Goal: Information Seeking & Learning: Learn about a topic

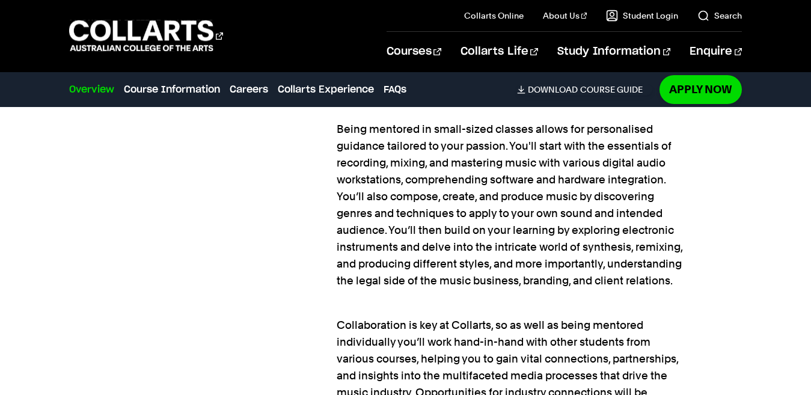
scroll to position [1083, 0]
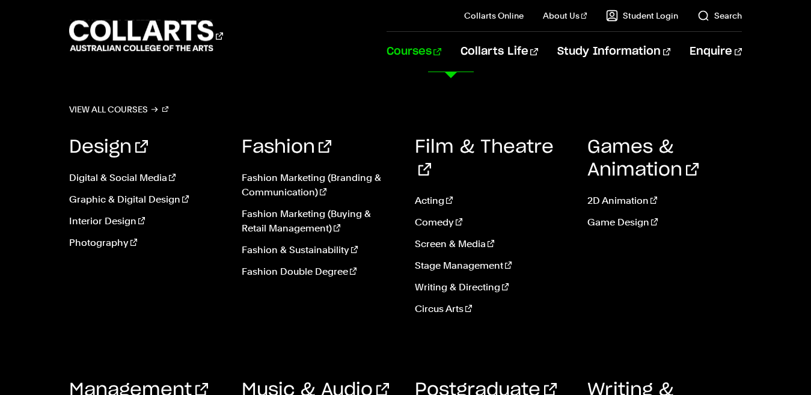
click at [441, 50] on link "Courses" at bounding box center [414, 52] width 55 height 40
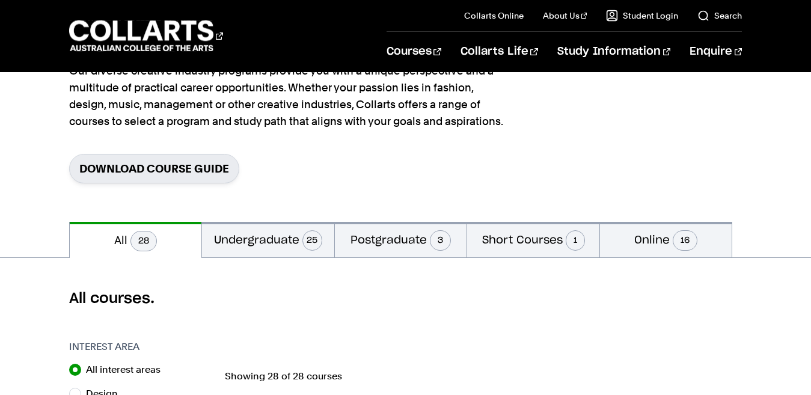
scroll to position [120, 0]
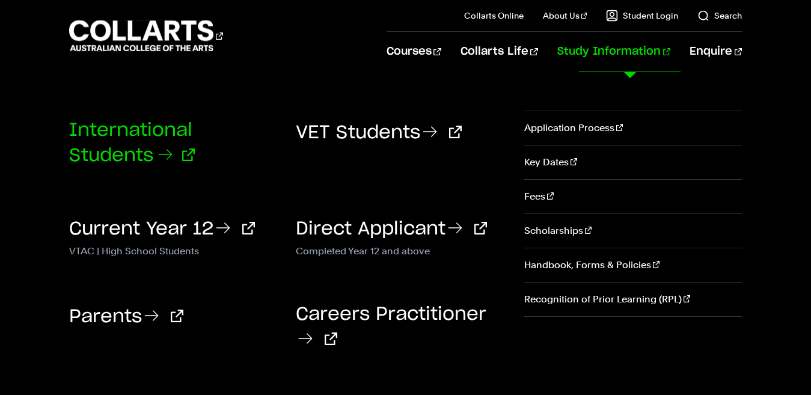
click at [133, 150] on link "International Students" at bounding box center [132, 143] width 126 height 43
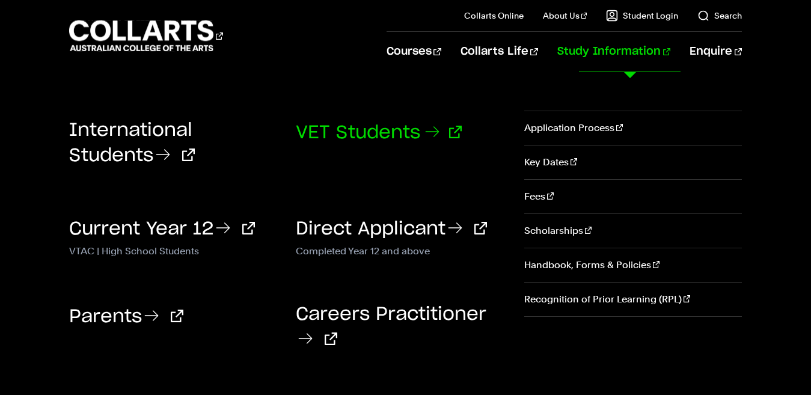
click at [334, 132] on link "VET Students" at bounding box center [379, 133] width 166 height 18
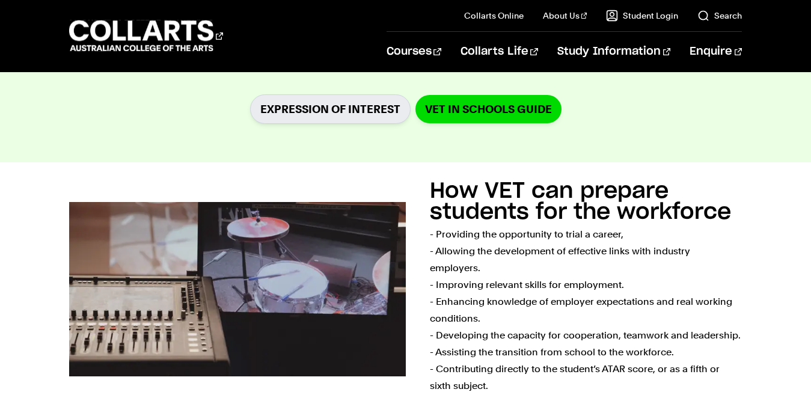
scroll to position [481, 0]
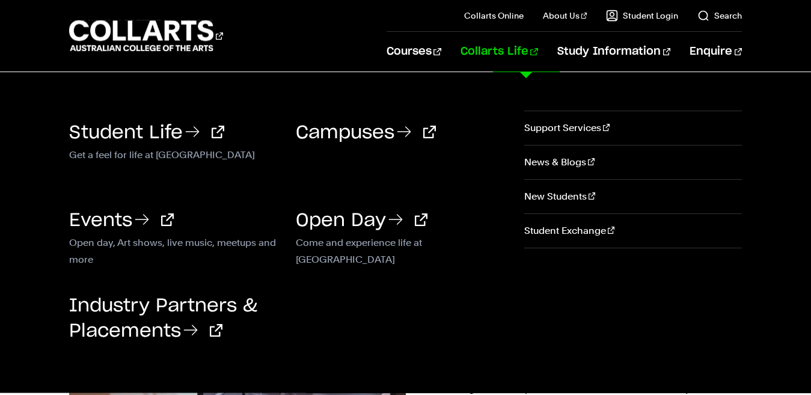
click at [477, 43] on li "Collarts Life Student Life Get a feel for life at [GEOGRAPHIC_DATA] Come and ex…" at bounding box center [489, 52] width 97 height 40
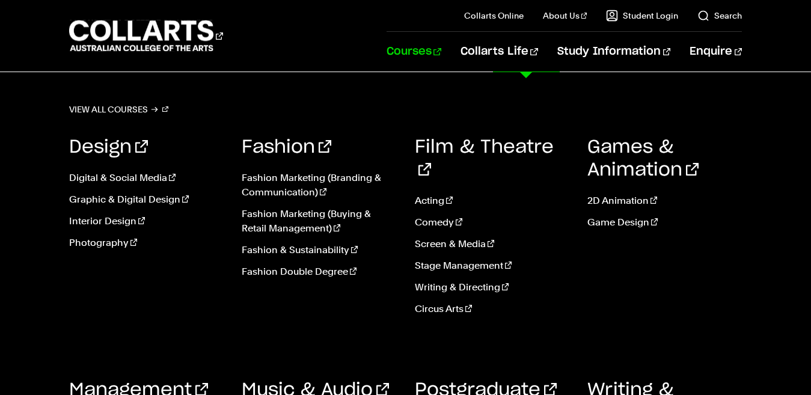
click at [441, 55] on link "Courses" at bounding box center [414, 52] width 55 height 40
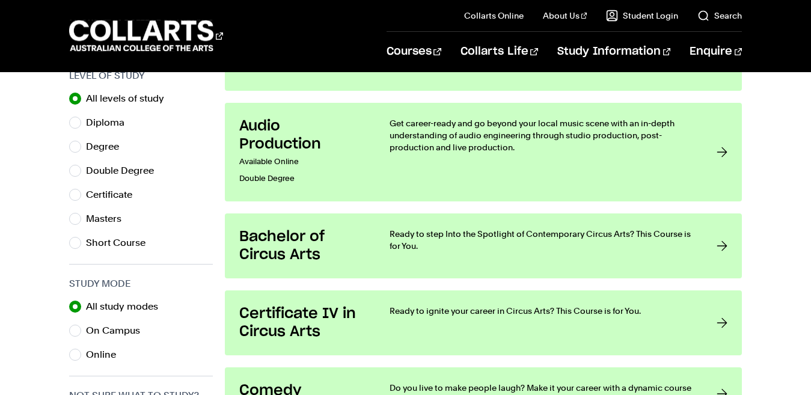
scroll to position [601, 0]
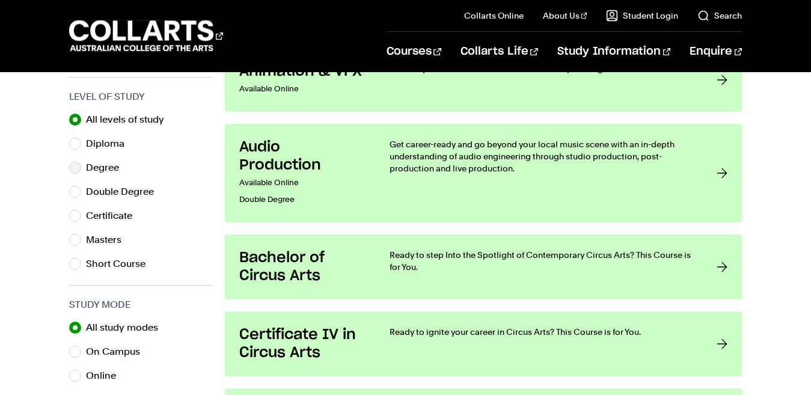
click at [104, 174] on label "Degree" at bounding box center [107, 167] width 43 height 17
click at [81, 174] on input "Degree" at bounding box center [75, 168] width 12 height 12
radio input "true"
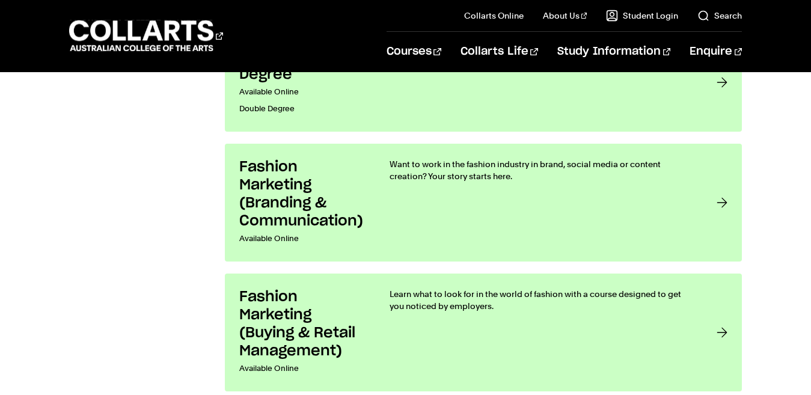
scroll to position [1323, 0]
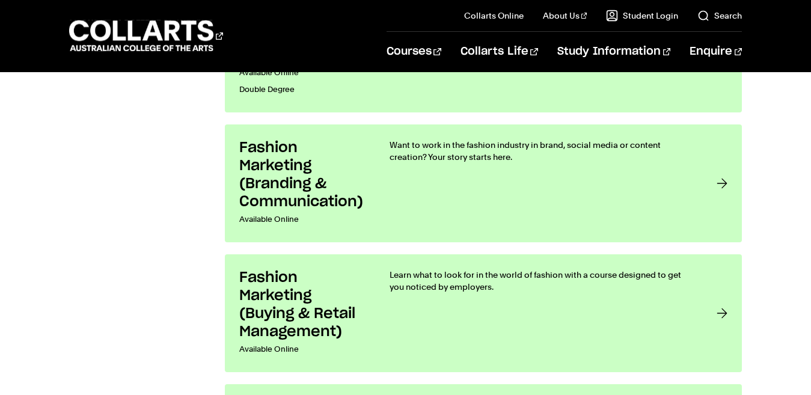
scroll to position [601, 0]
